Goal: Task Accomplishment & Management: Manage account settings

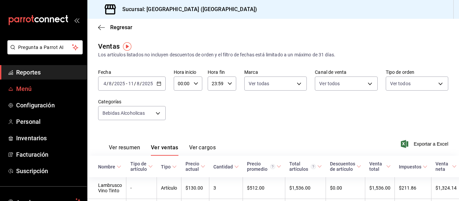
click at [35, 87] on span "Menú" at bounding box center [48, 88] width 65 height 9
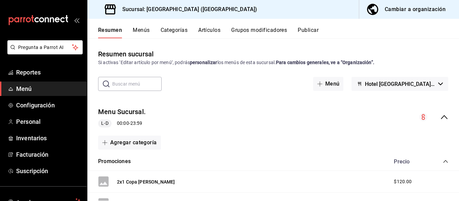
click at [207, 32] on button "Artículos" at bounding box center [209, 32] width 22 height 11
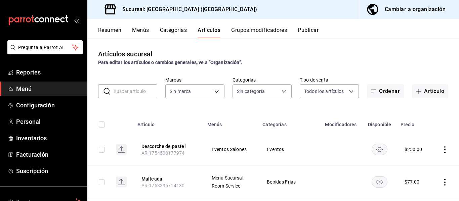
click at [146, 93] on input "text" at bounding box center [136, 91] width 44 height 13
type input "78876d7d-d969-4c97-957f-d97bcaf374a8"
type input "7c177f21-71b9-424a-979d-32f0c8edd2dd,5915ecf2-2e4a-42ab-af5b-cb0f5477f8f2,8cd67…"
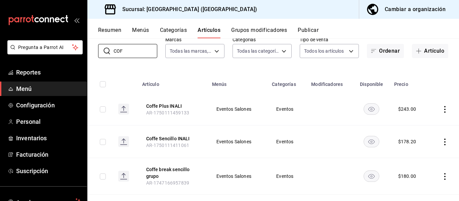
scroll to position [67, 0]
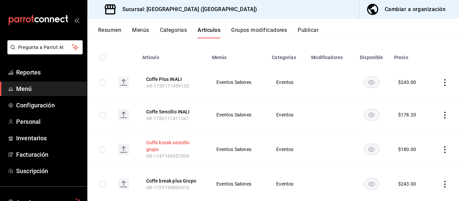
type input "COF"
click at [162, 141] on button "Coffe break sencillo grupo" at bounding box center [173, 145] width 54 height 13
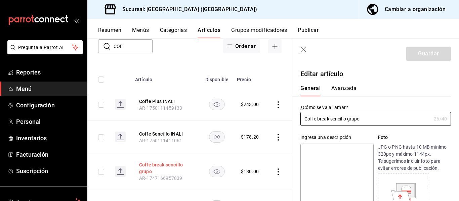
type input "$180.00"
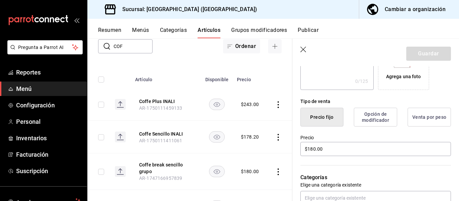
scroll to position [148, 0]
